Goal: Find specific page/section: Find specific page/section

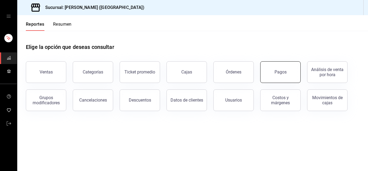
click at [285, 71] on div "Pagos" at bounding box center [281, 71] width 12 height 5
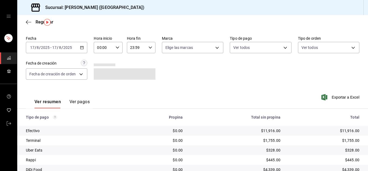
scroll to position [16, 0]
click at [9, 124] on icon "mailbox folders" at bounding box center [9, 123] width 4 height 4
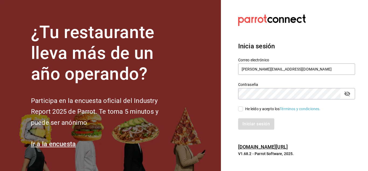
click at [242, 108] on input "He leído y acepto los Términos y condiciones." at bounding box center [240, 108] width 5 height 5
checkbox input "true"
click at [259, 121] on button "Iniciar sesión" at bounding box center [256, 123] width 37 height 11
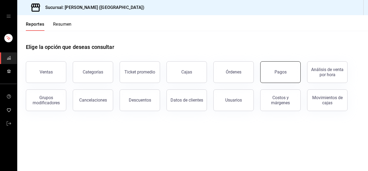
click at [286, 69] on button "Pagos" at bounding box center [280, 72] width 40 height 22
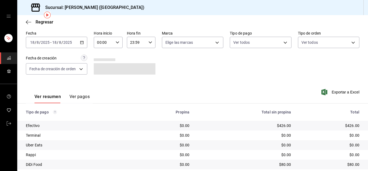
scroll to position [22, 0]
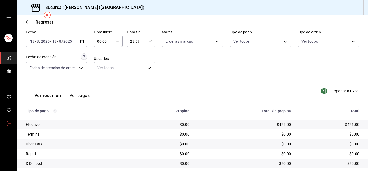
click at [7, 124] on icon "mailbox folders" at bounding box center [9, 123] width 4 height 4
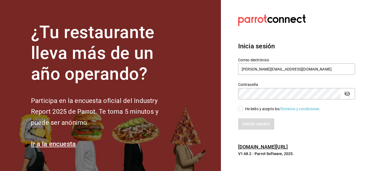
click at [241, 109] on input "He leído y acepto los Términos y condiciones." at bounding box center [240, 108] width 5 height 5
checkbox input "true"
click at [253, 123] on button "Iniciar sesión" at bounding box center [256, 123] width 37 height 11
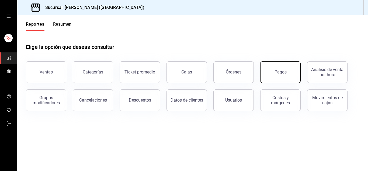
click at [282, 73] on div "Pagos" at bounding box center [281, 71] width 12 height 5
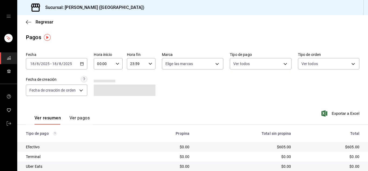
click at [279, 106] on div "Ver resumen Ver pagos Exportar a Excel" at bounding box center [192, 116] width 351 height 29
